Goal: Transaction & Acquisition: Purchase product/service

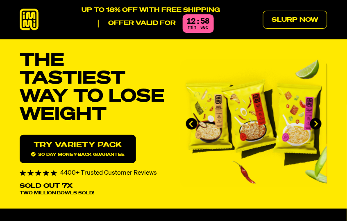
click at [73, 149] on link "Try variety Pack 30 day money-back guarantee" at bounding box center [78, 149] width 116 height 28
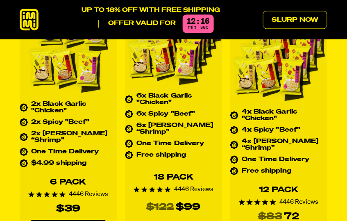
scroll to position [3177, 0]
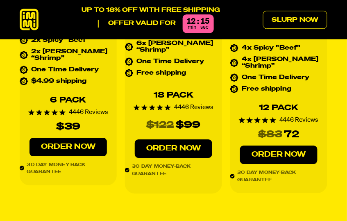
click at [64, 137] on link "Order Now" at bounding box center [68, 146] width 78 height 18
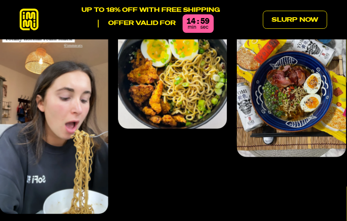
scroll to position [3177, 0]
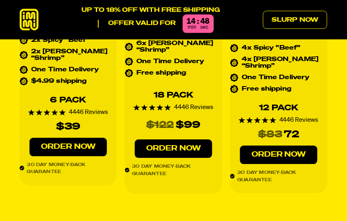
click at [149, 70] on div "Best Value Get 18% Off 6x Black Garlic "Chicken" 6x Spicy "Beef" 6x [PERSON_NAM…" at bounding box center [173, 39] width 97 height 308
click at [167, 139] on link "Order Now" at bounding box center [174, 148] width 78 height 18
